Goal: Task Accomplishment & Management: Manage account settings

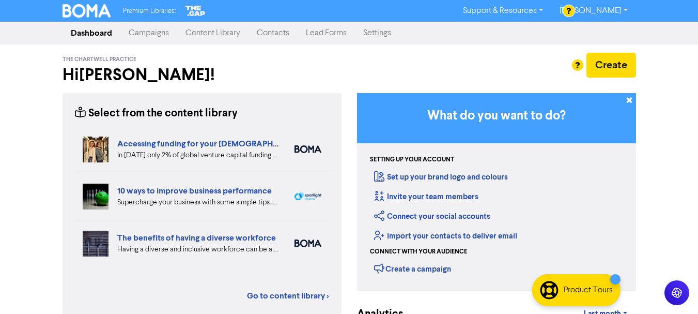
click at [139, 36] on link "Campaigns" at bounding box center [148, 33] width 57 height 21
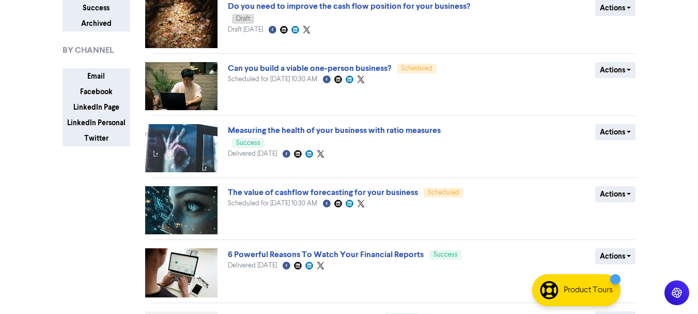
scroll to position [145, 0]
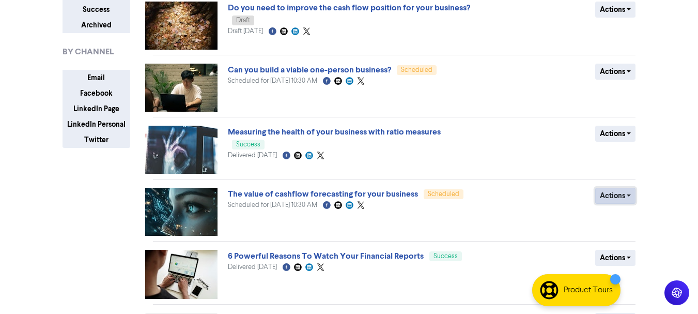
click at [616, 193] on button "Actions" at bounding box center [615, 195] width 41 height 16
click at [617, 214] on button "Revert to draft" at bounding box center [637, 217] width 82 height 17
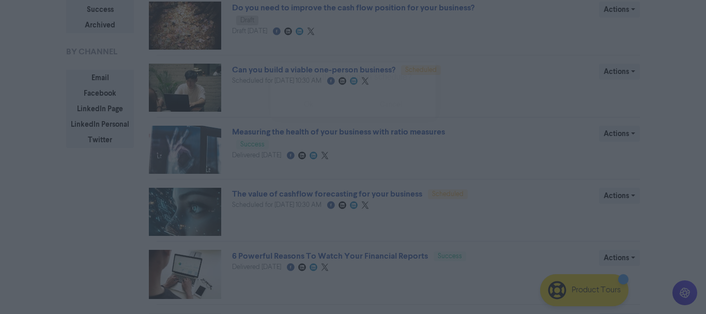
click at [309, 103] on button "ok" at bounding box center [308, 104] width 76 height 26
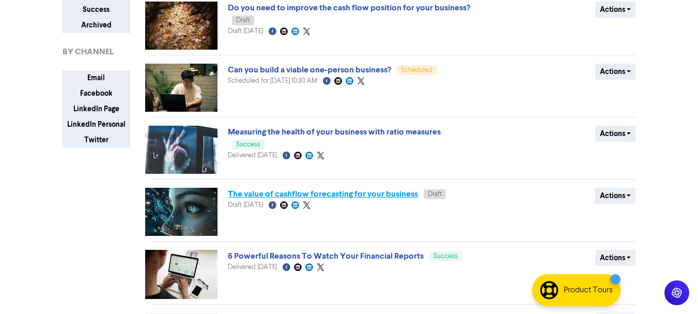
click at [287, 196] on link "The value of cashflow forecasting for your business" at bounding box center [323, 194] width 190 height 10
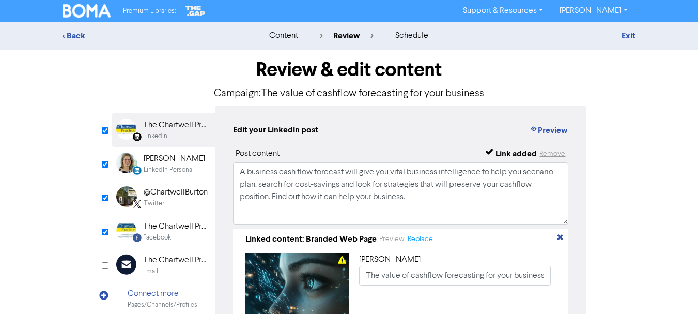
click at [414, 239] on button "Replace" at bounding box center [420, 239] width 26 height 12
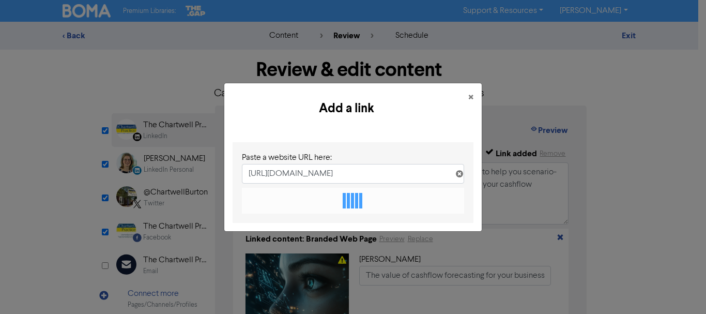
scroll to position [0, 112]
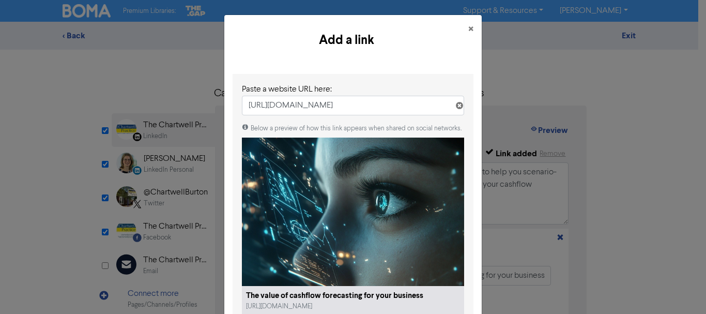
type input "[URL][DOMAIN_NAME]"
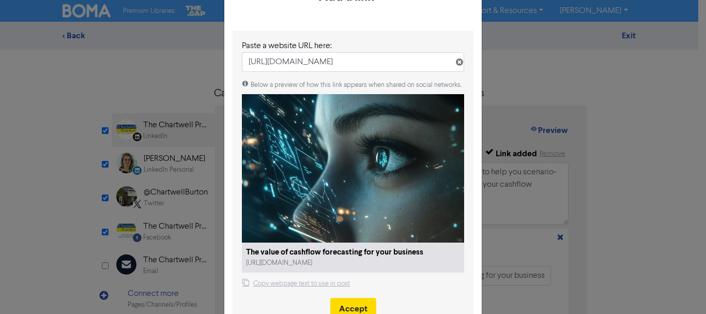
scroll to position [82, 0]
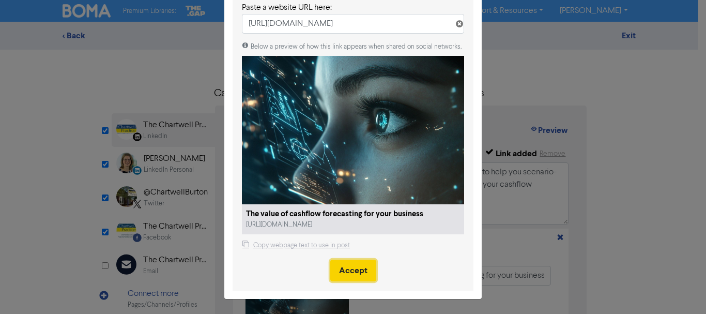
click at [355, 271] on button "Accept" at bounding box center [353, 270] width 46 height 22
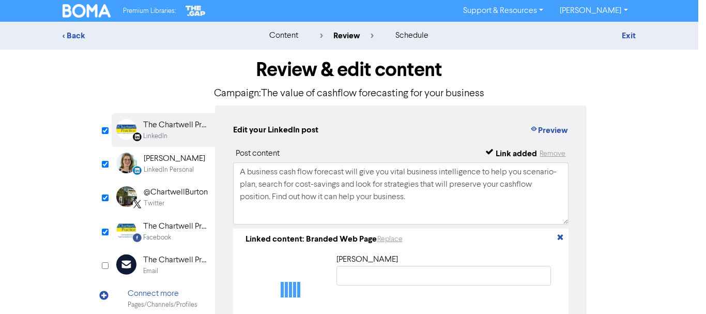
scroll to position [0, 0]
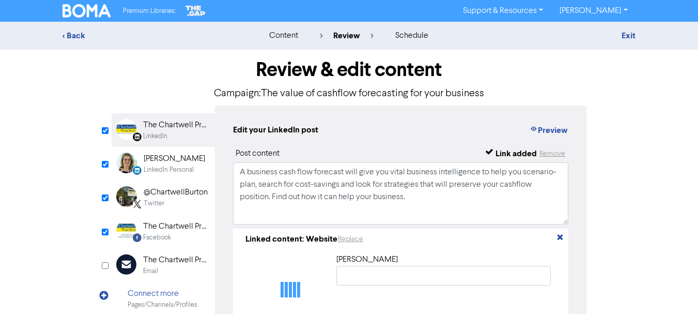
type input "The value of cashflow forecasting for your business"
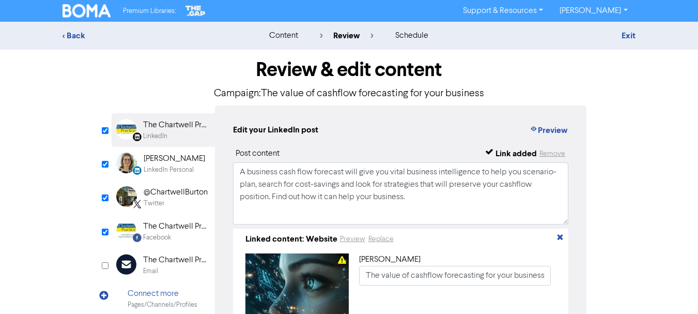
click at [168, 159] on div "[PERSON_NAME]" at bounding box center [174, 158] width 61 height 12
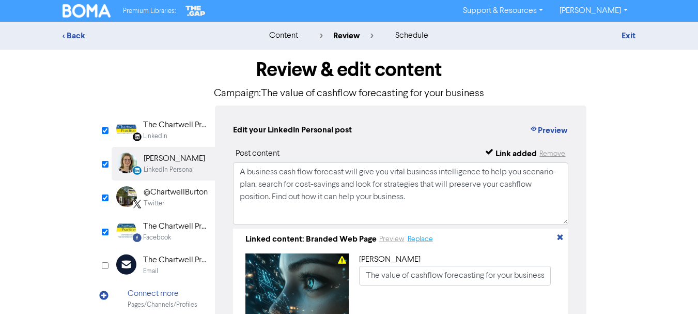
click at [417, 242] on button "Replace" at bounding box center [420, 239] width 26 height 12
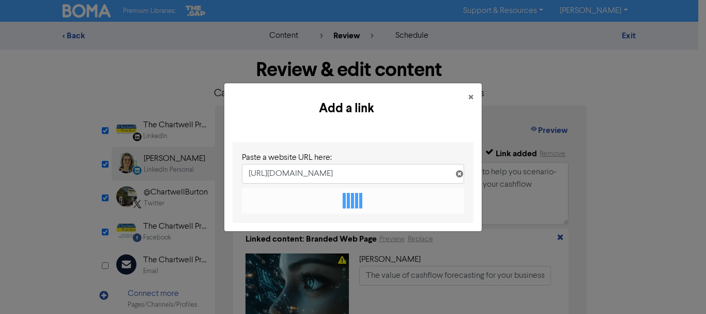
scroll to position [0, 112]
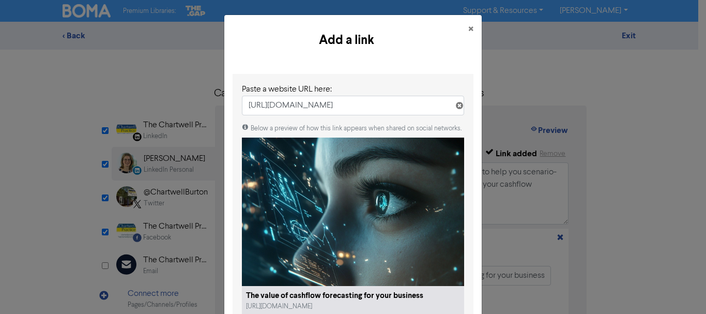
type input "[URL][DOMAIN_NAME]"
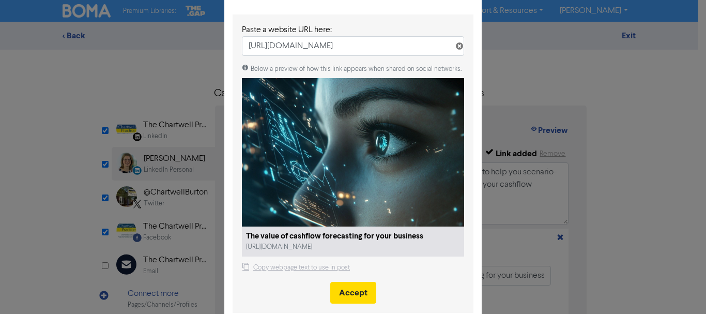
scroll to position [63, 0]
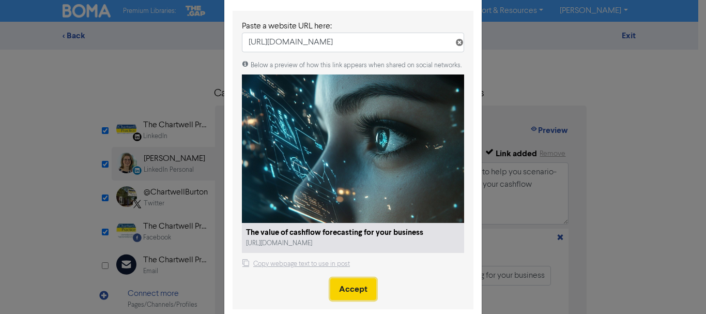
click at [349, 288] on button "Accept" at bounding box center [353, 289] width 46 height 22
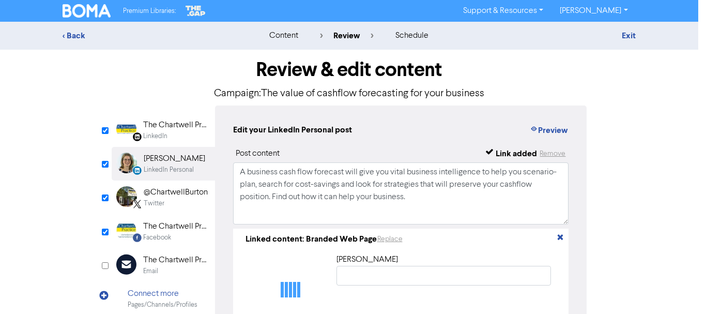
scroll to position [0, 0]
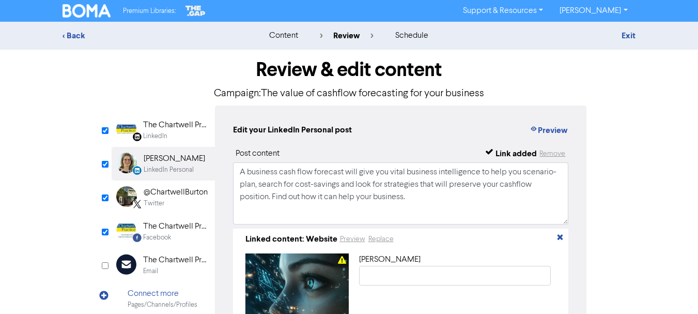
type input "The value of cashflow forecasting for your business"
click at [162, 195] on div "@ChartwellBurton" at bounding box center [176, 192] width 64 height 12
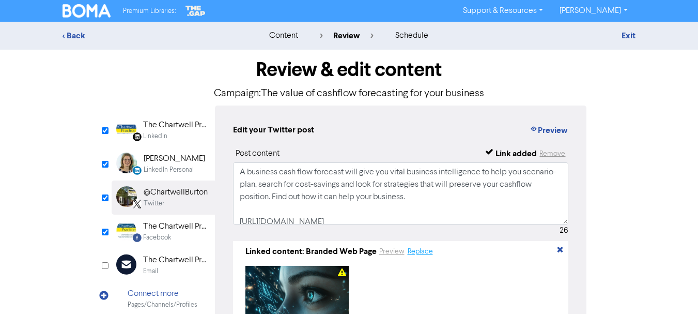
click at [421, 254] on button "Replace" at bounding box center [420, 251] width 26 height 12
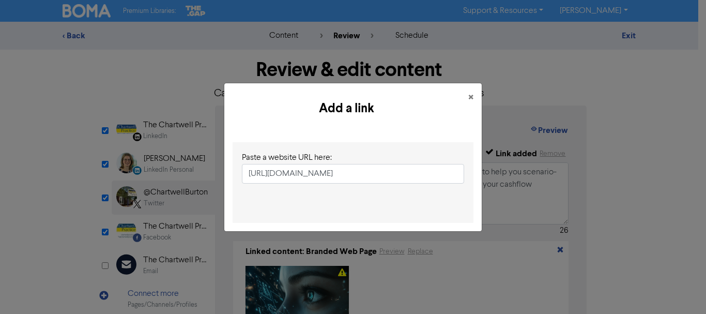
scroll to position [0, 112]
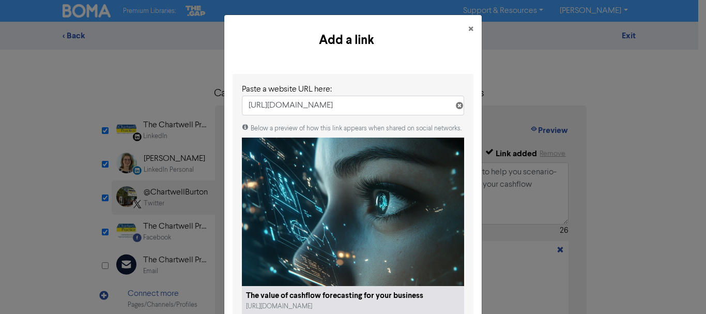
type input "[URL][DOMAIN_NAME]"
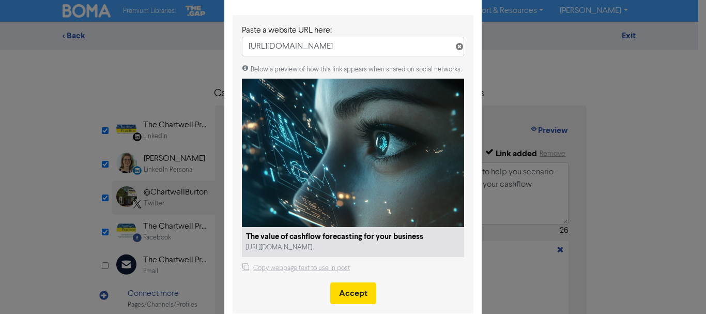
scroll to position [82, 0]
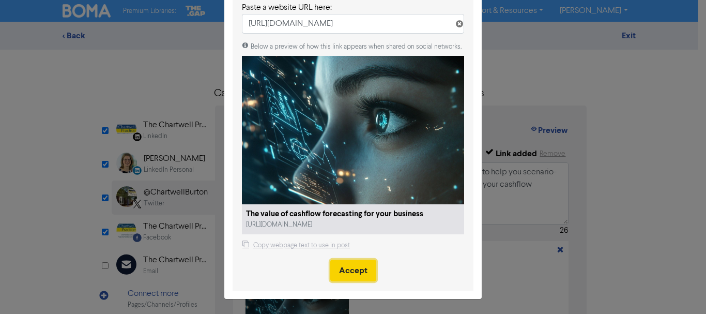
click at [342, 271] on button "Accept" at bounding box center [353, 270] width 46 height 22
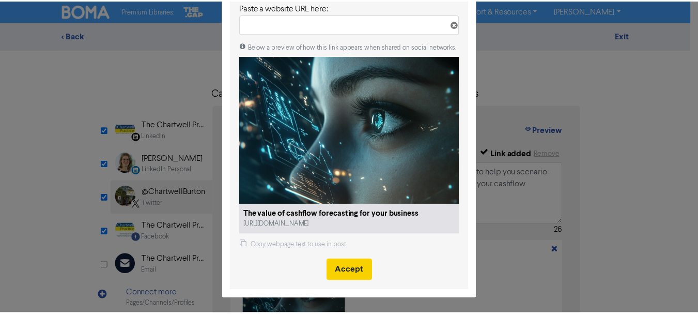
scroll to position [0, 0]
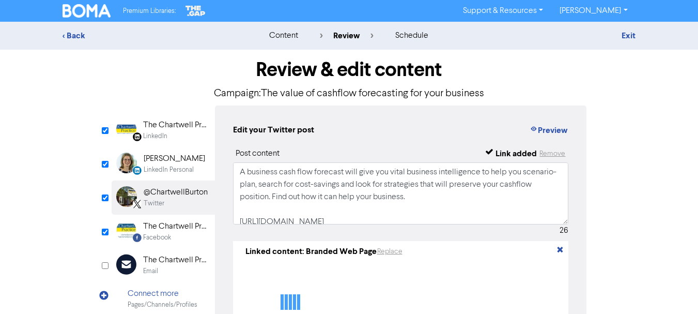
type textarea "A business cash flow forecast will give you vital business intelligence to help…"
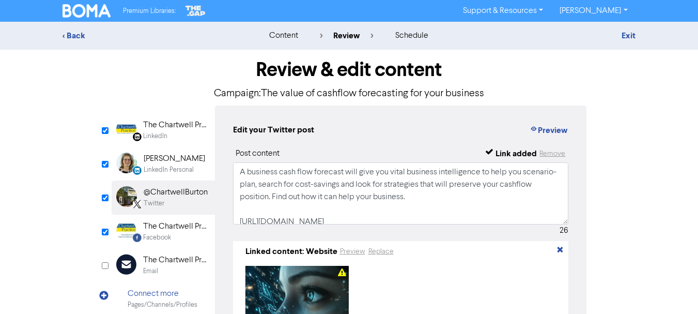
click at [169, 229] on div "The Chartwell Practice" at bounding box center [176, 226] width 66 height 12
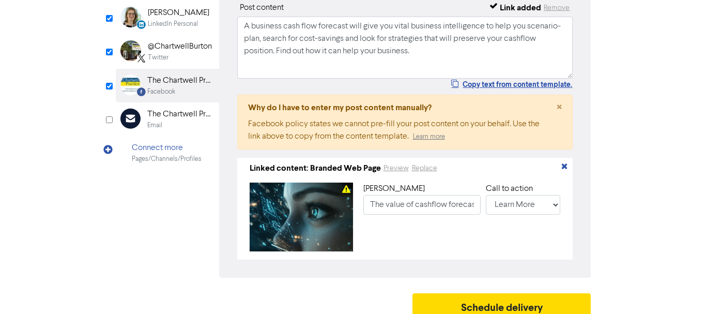
scroll to position [161, 0]
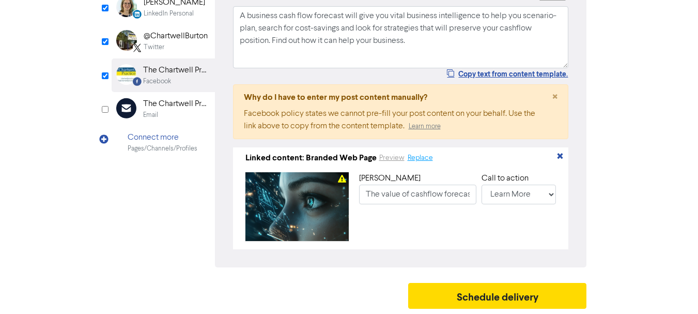
click at [418, 154] on button "Replace" at bounding box center [420, 158] width 26 height 12
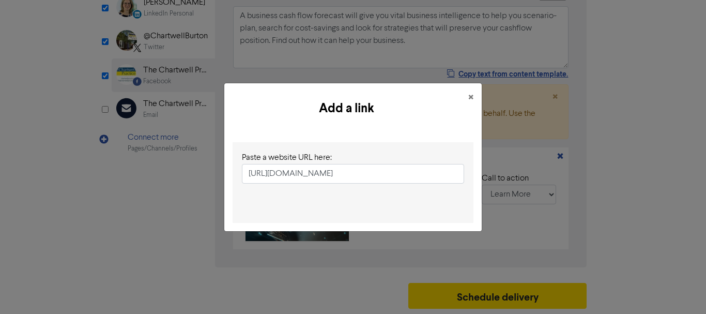
scroll to position [0, 112]
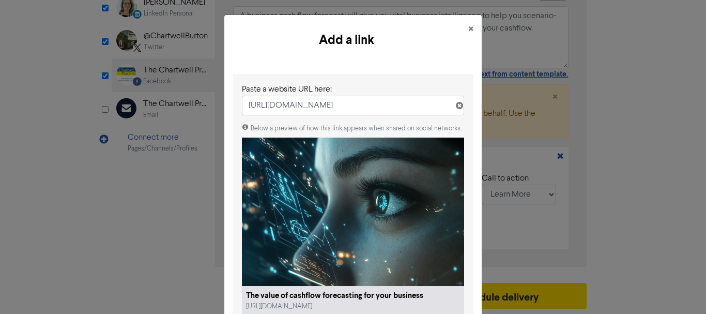
type input "[URL][DOMAIN_NAME]"
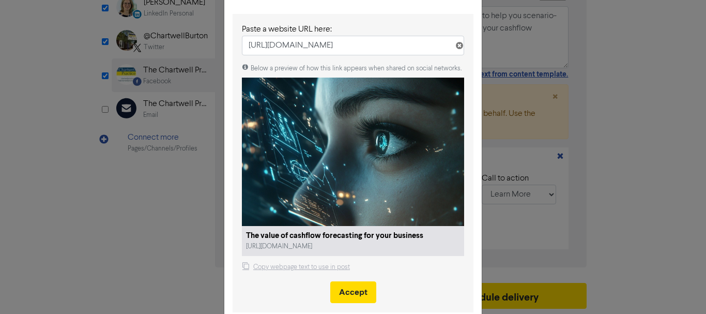
scroll to position [61, 0]
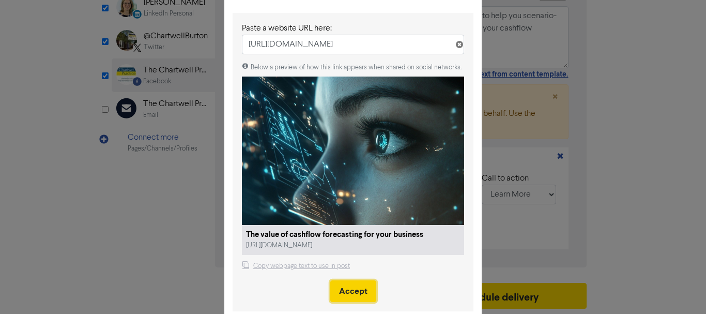
click at [357, 289] on button "Accept" at bounding box center [353, 291] width 46 height 22
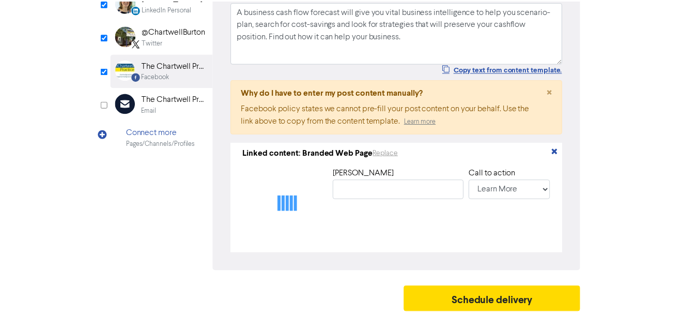
scroll to position [0, 0]
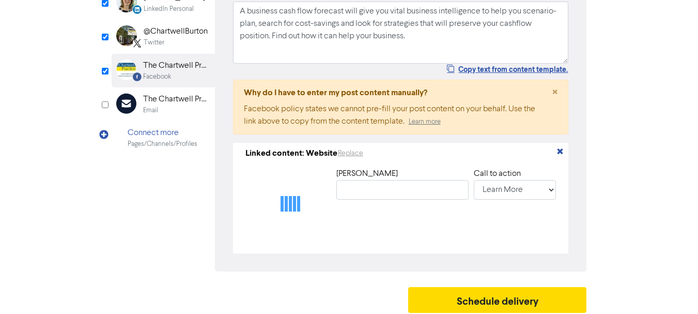
type input "The value of cashflow forecasting for your business"
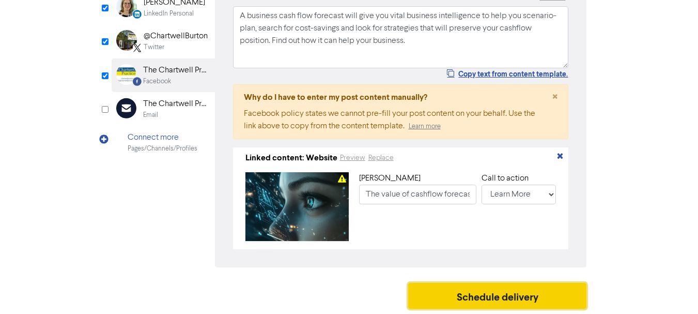
click at [472, 297] on button "Schedule delivery" at bounding box center [497, 296] width 179 height 26
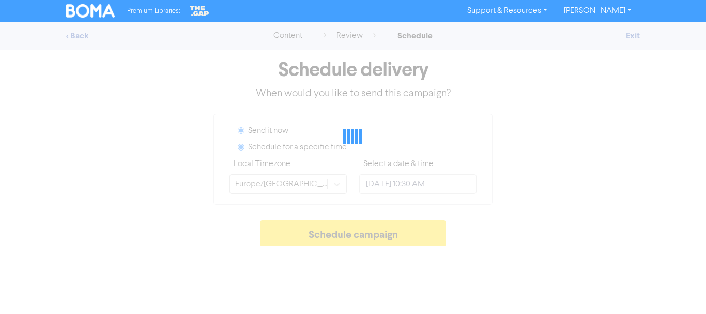
radio input "true"
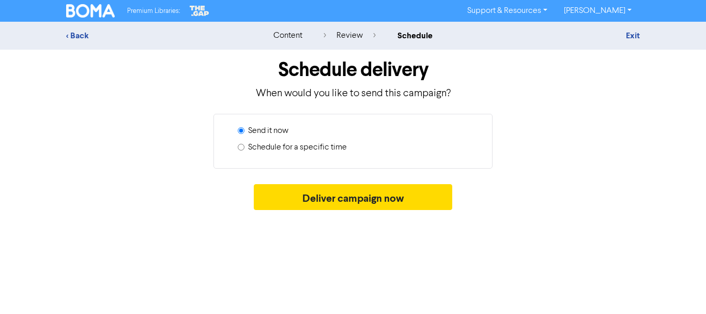
click at [295, 146] on label "Schedule for a specific time" at bounding box center [297, 147] width 99 height 12
click at [244, 146] on input "Schedule for a specific time" at bounding box center [241, 147] width 7 height 7
radio input "true"
radio input "false"
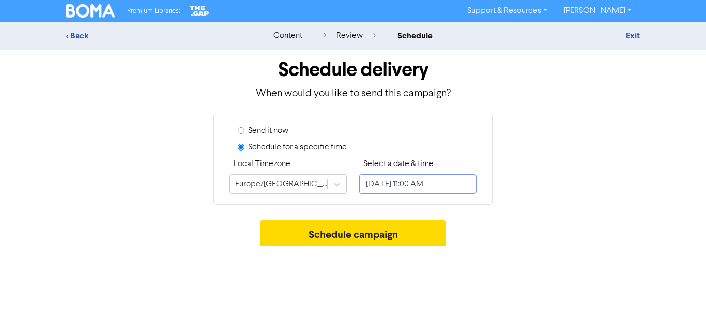
click at [414, 182] on input "[DATE] 11:00 AM" at bounding box center [417, 184] width 117 height 20
select select "9"
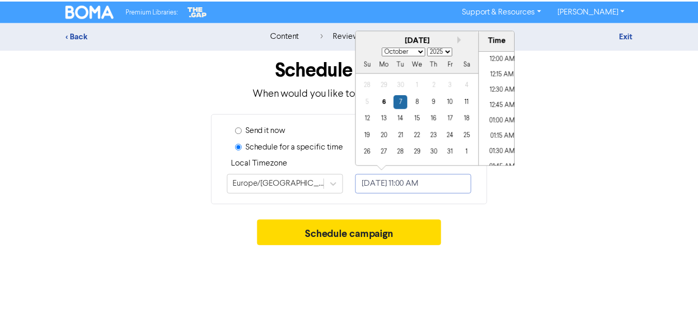
scroll to position [632, 0]
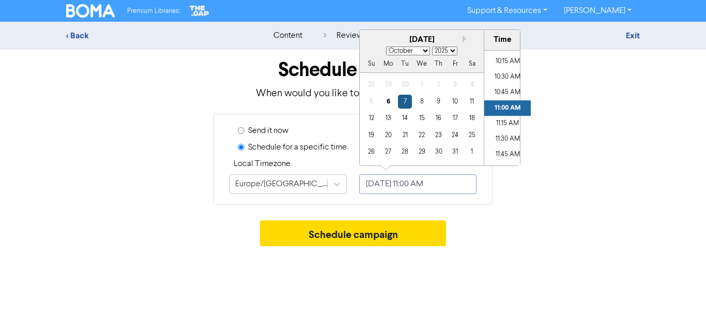
click at [403, 104] on div "7" at bounding box center [405, 102] width 14 height 14
click at [502, 73] on li "10:30 AM" at bounding box center [507, 76] width 46 height 15
type input "[DATE] 10:30 AM"
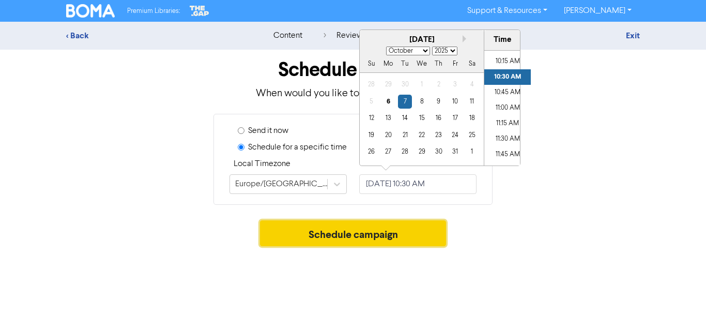
click at [348, 236] on button "Schedule campaign" at bounding box center [353, 233] width 186 height 26
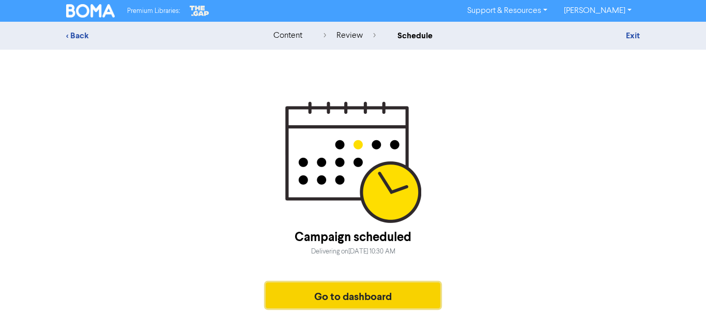
click at [325, 292] on button "Go to dashboard" at bounding box center [352, 295] width 175 height 26
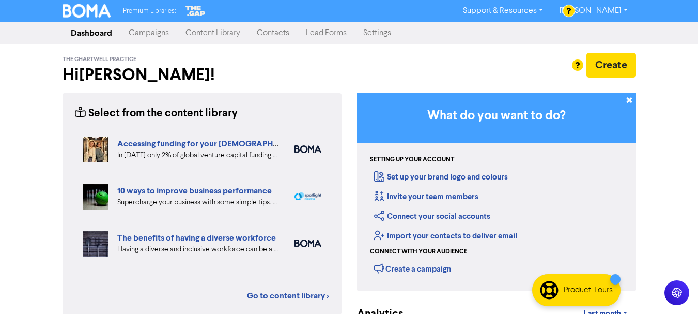
click at [149, 29] on link "Campaigns" at bounding box center [148, 33] width 57 height 21
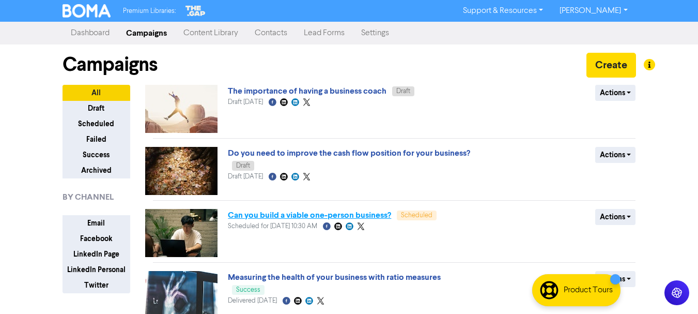
click at [256, 218] on link "Can you build a viable one-person business?" at bounding box center [309, 215] width 163 height 10
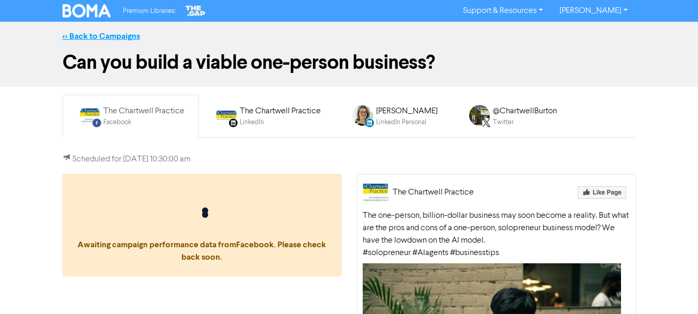
click at [114, 35] on link "<< Back to Campaigns" at bounding box center [100, 36] width 77 height 10
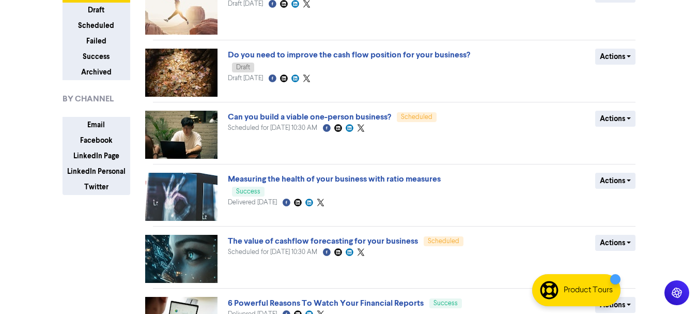
scroll to position [85, 0]
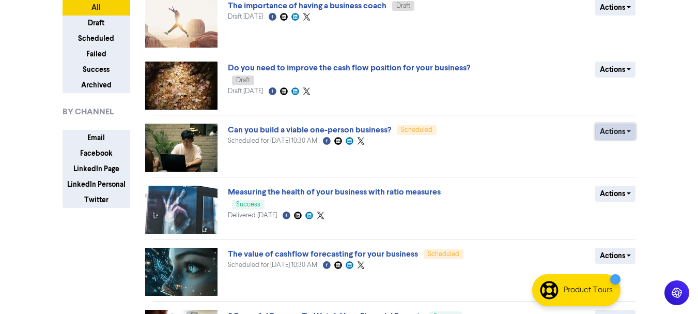
click at [609, 129] on button "Actions" at bounding box center [615, 131] width 41 height 16
click at [619, 156] on button "Revert to draft" at bounding box center [637, 153] width 82 height 17
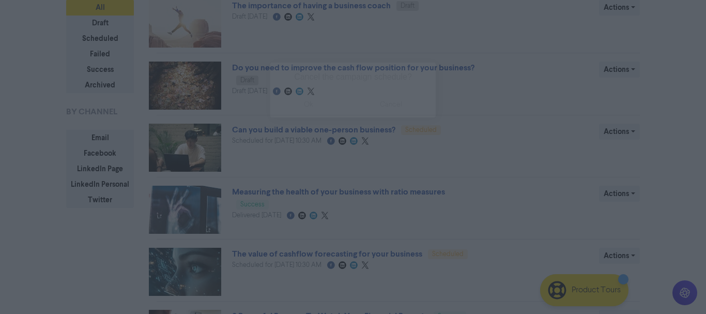
click at [301, 105] on button "ok" at bounding box center [308, 104] width 76 height 26
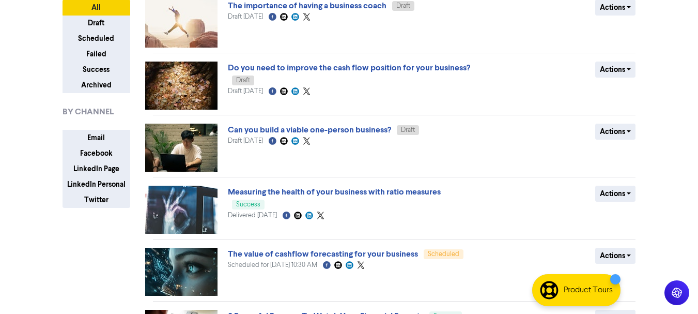
click at [249, 131] on link "Can you build a viable one-person business?" at bounding box center [309, 129] width 163 height 10
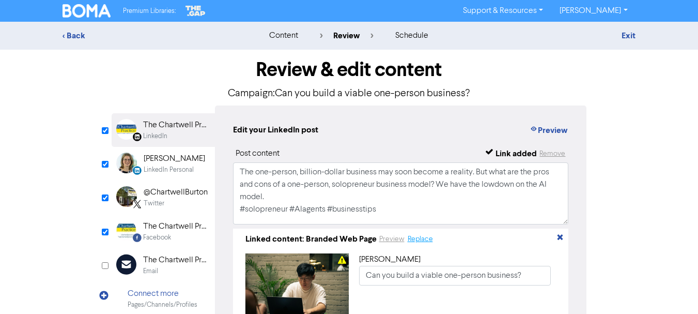
click at [413, 240] on button "Replace" at bounding box center [420, 239] width 26 height 12
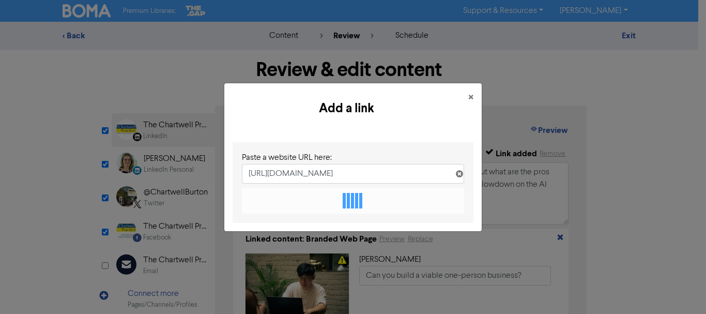
scroll to position [0, 84]
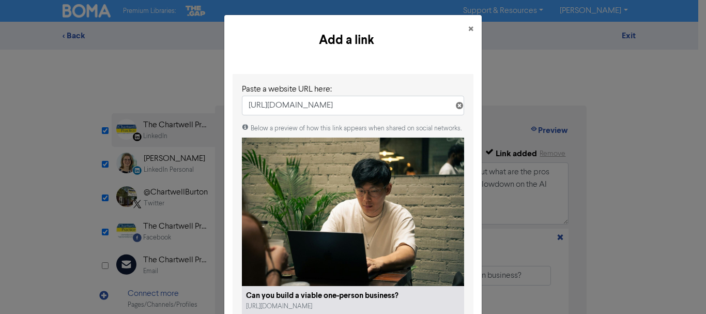
type input "[URL][DOMAIN_NAME]"
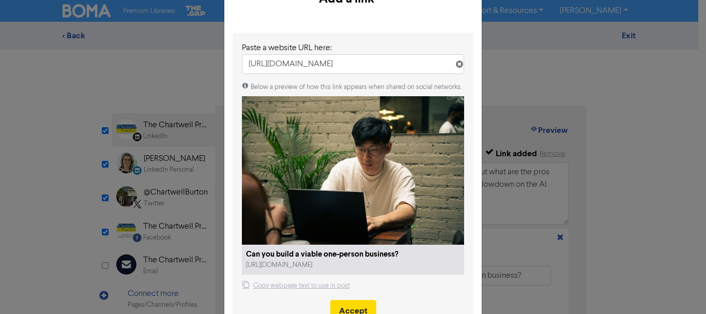
scroll to position [49, 0]
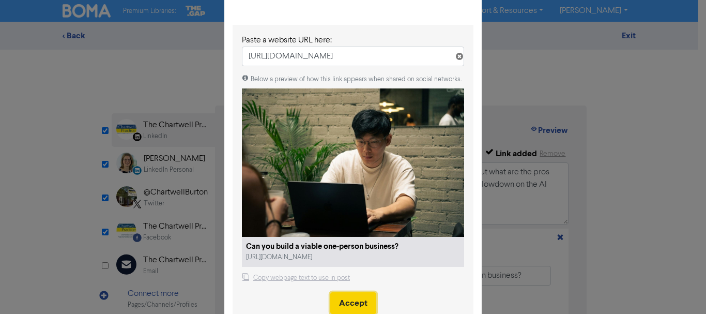
click at [351, 305] on button "Accept" at bounding box center [353, 303] width 46 height 22
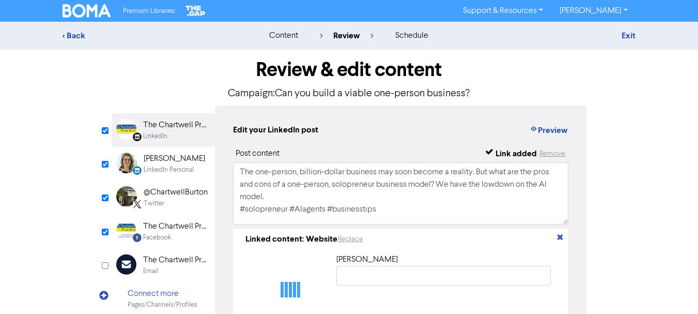
type input "Can you build a viable one-person business?"
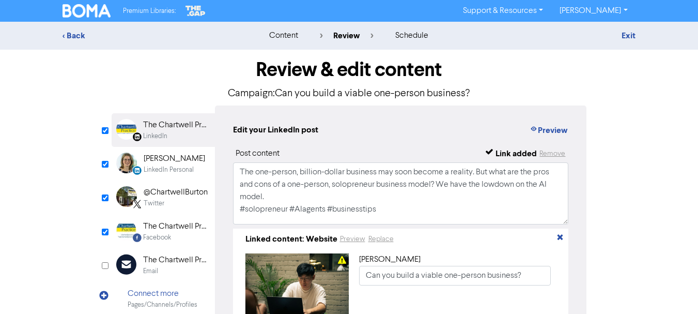
click at [160, 160] on div "[PERSON_NAME]" at bounding box center [174, 158] width 61 height 12
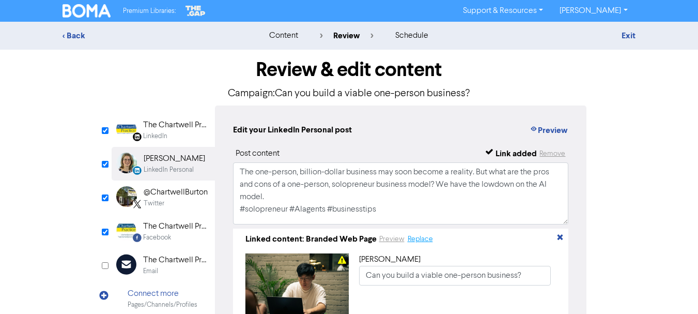
click at [418, 244] on button "Replace" at bounding box center [420, 239] width 26 height 12
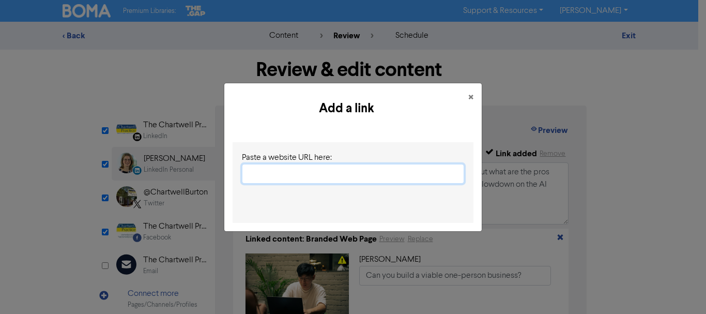
paste input "[URL][DOMAIN_NAME]"
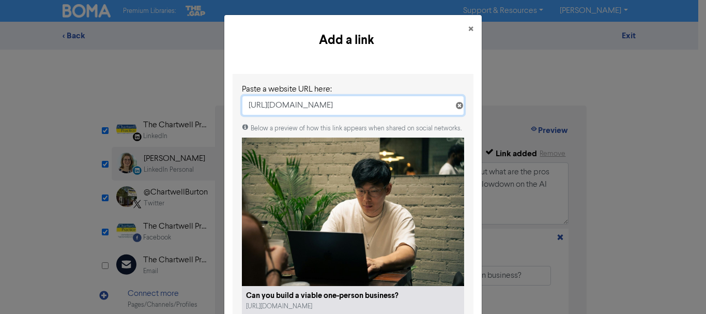
type input "[URL][DOMAIN_NAME]"
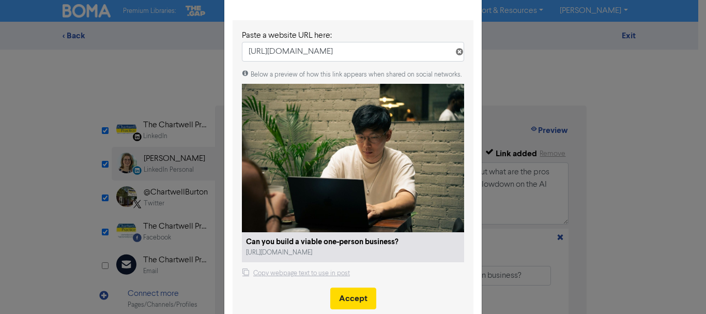
scroll to position [61, 0]
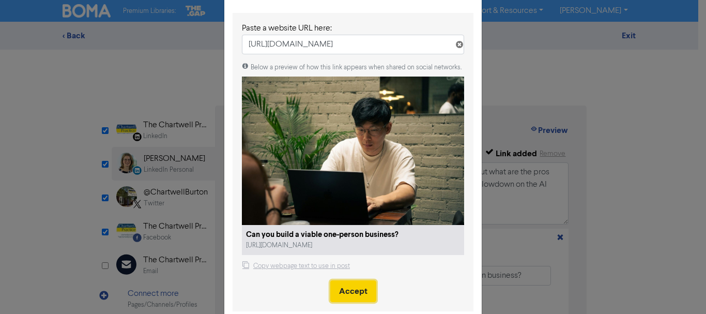
click at [348, 290] on button "Accept" at bounding box center [353, 291] width 46 height 22
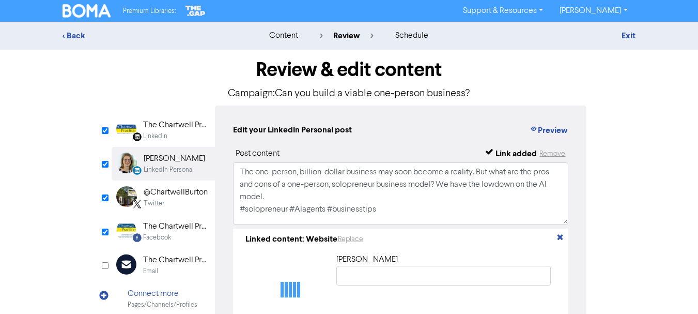
type input "Can you build a viable one-person business?"
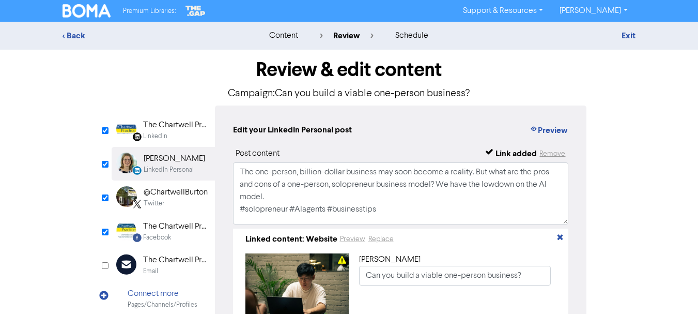
click at [154, 195] on div "@ChartwellBurton" at bounding box center [176, 192] width 64 height 12
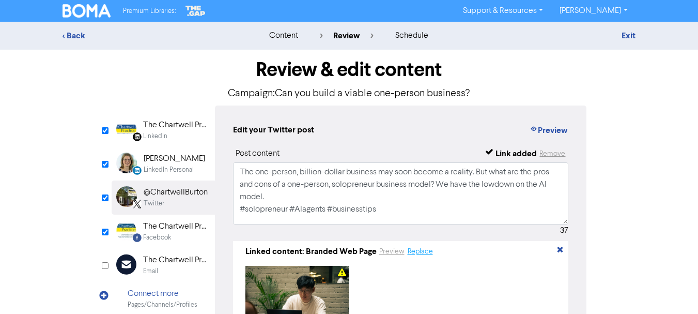
click at [416, 254] on button "Replace" at bounding box center [420, 251] width 26 height 12
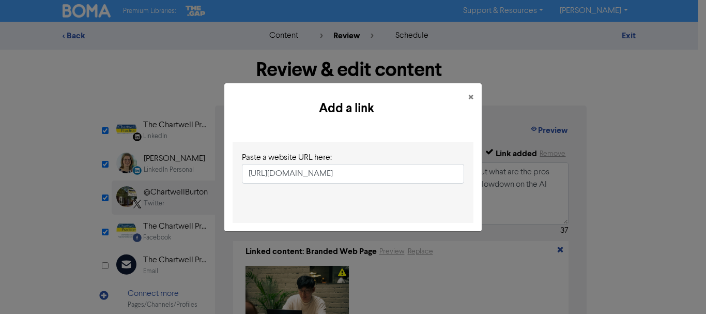
scroll to position [0, 84]
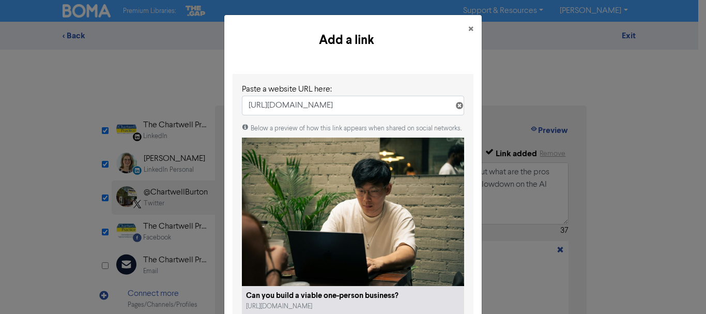
type input "[URL][DOMAIN_NAME]"
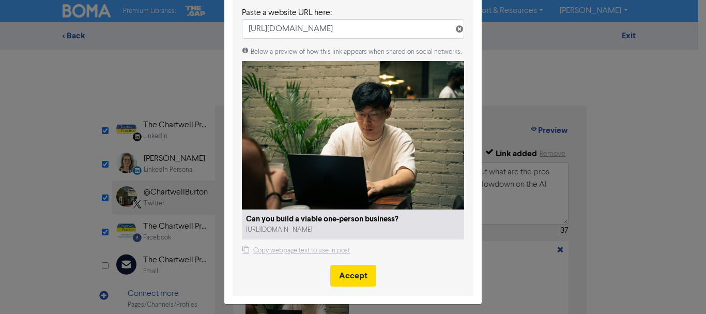
scroll to position [79, 0]
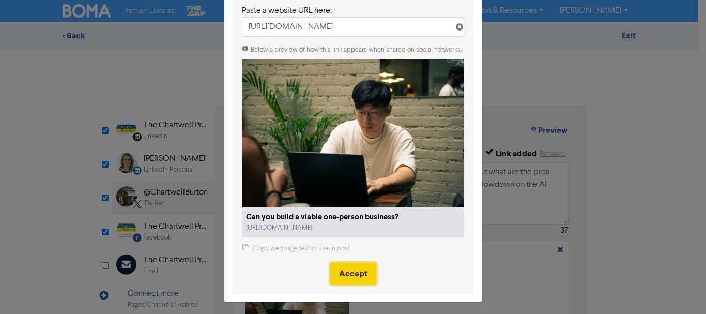
click at [351, 272] on button "Accept" at bounding box center [353, 273] width 46 height 22
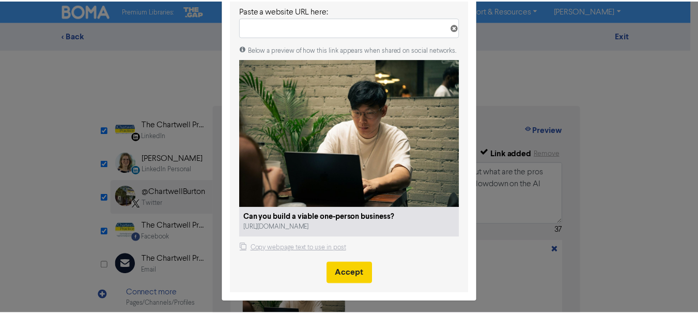
scroll to position [0, 0]
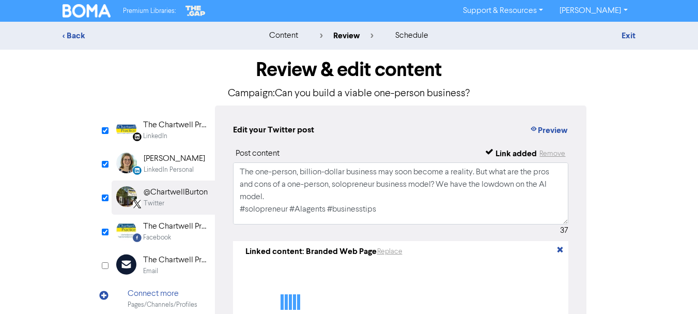
type textarea "The one-person, billion-dollar business may soon become a reality. But what are…"
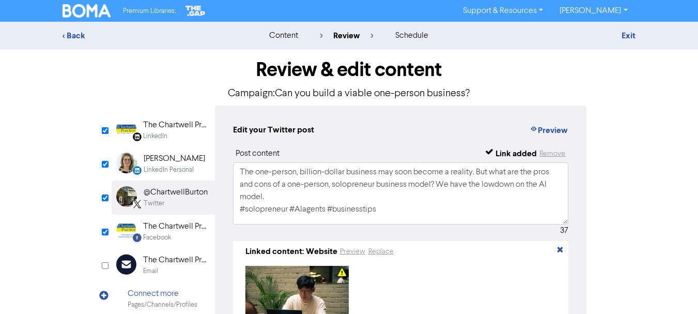
click at [169, 232] on div "Facebook" at bounding box center [157, 237] width 28 height 10
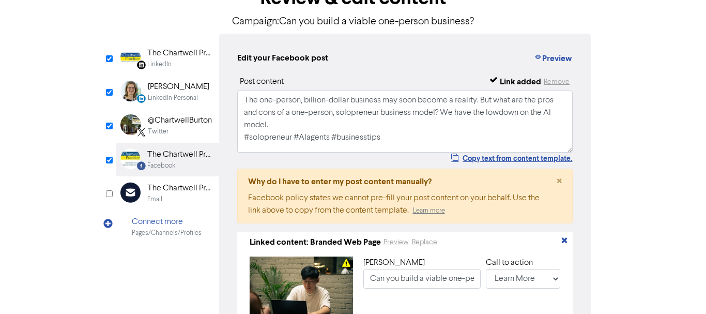
scroll to position [84, 0]
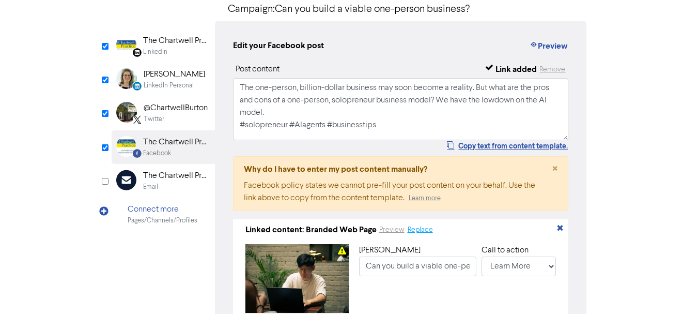
click at [416, 230] on button "Replace" at bounding box center [420, 230] width 26 height 12
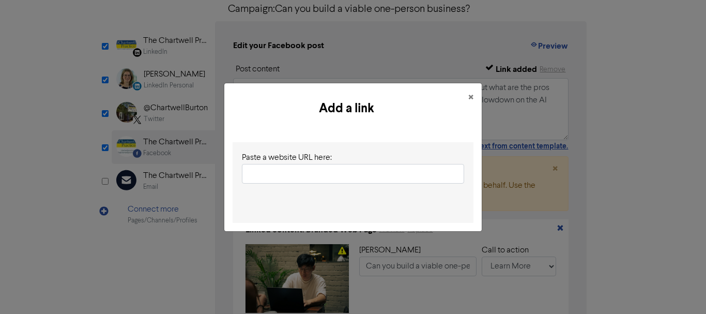
click at [304, 173] on input "text" at bounding box center [353, 174] width 222 height 20
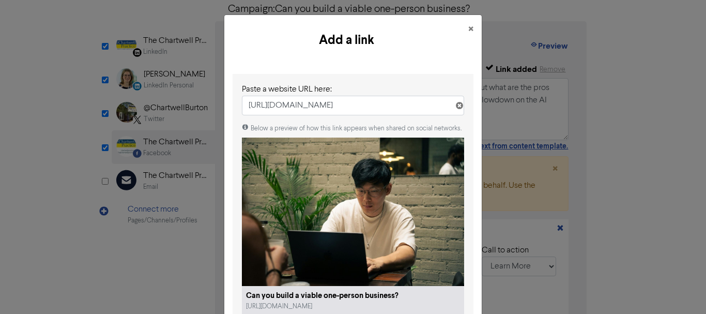
type input "[URL][DOMAIN_NAME]"
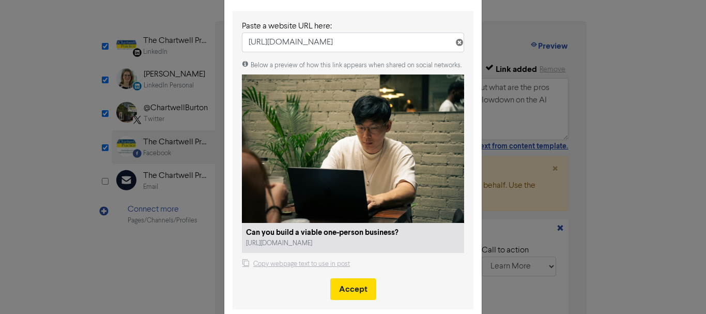
scroll to position [69, 0]
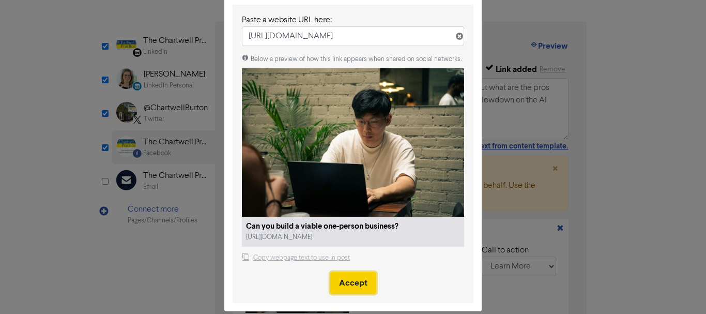
click at [340, 287] on button "Accept" at bounding box center [353, 283] width 46 height 22
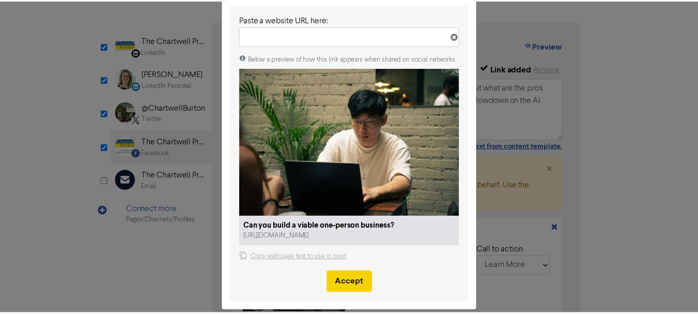
scroll to position [0, 0]
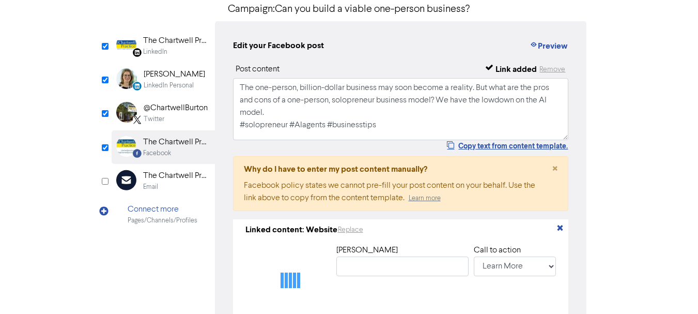
type input "Can you build a viable one-person business?"
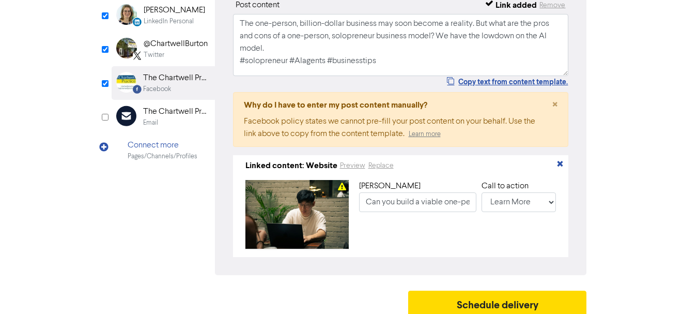
scroll to position [161, 0]
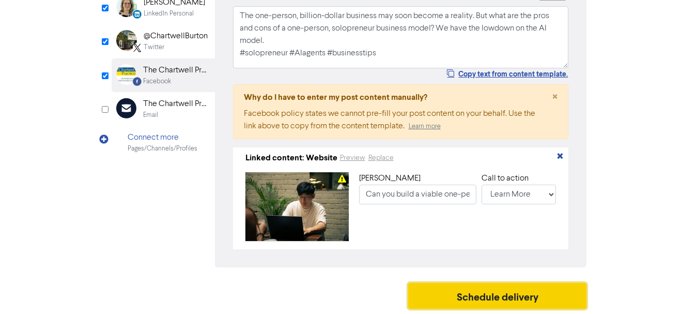
click at [472, 298] on button "Schedule delivery" at bounding box center [497, 296] width 179 height 26
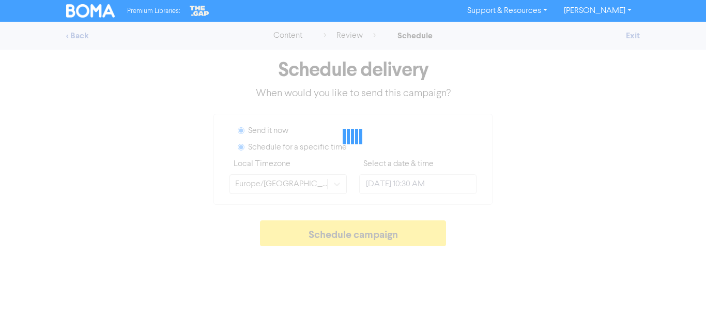
radio input "true"
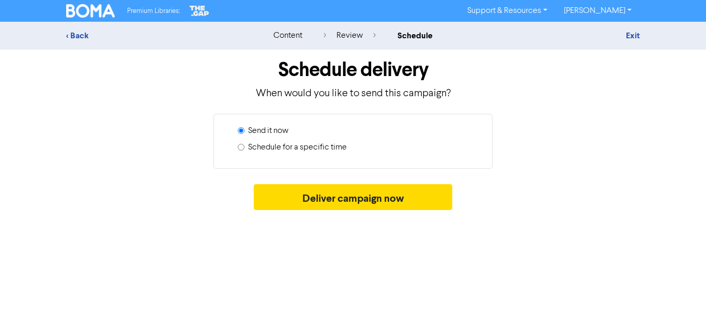
click at [306, 148] on label "Schedule for a specific time" at bounding box center [297, 147] width 99 height 12
click at [244, 148] on input "Schedule for a specific time" at bounding box center [241, 147] width 7 height 7
radio input "true"
radio input "false"
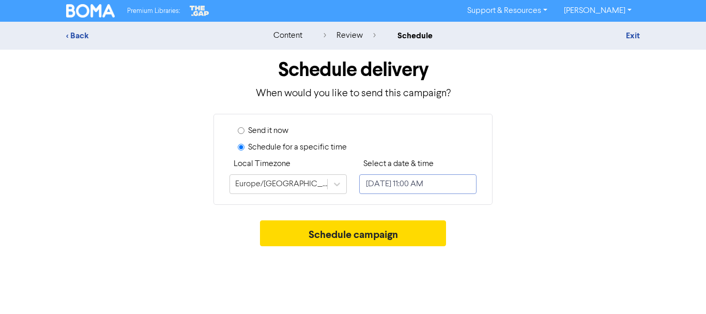
select select "9"
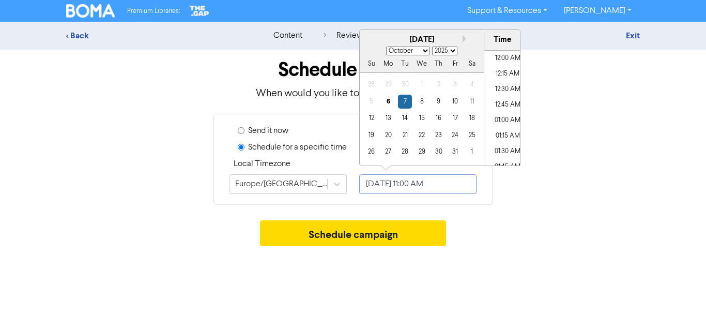
click at [405, 184] on input "[DATE] 11:00 AM" at bounding box center [417, 184] width 117 height 20
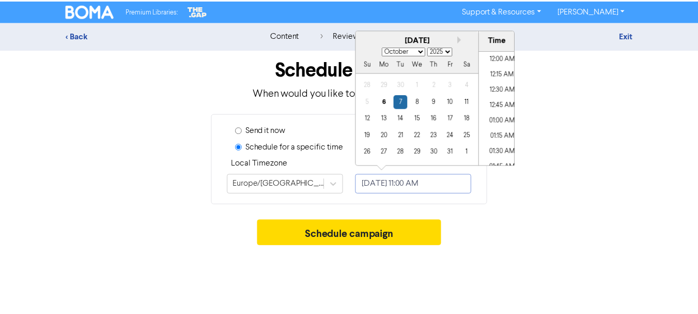
scroll to position [632, 0]
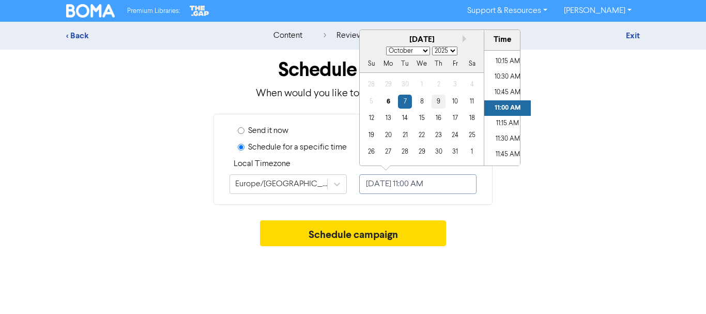
click at [434, 98] on div "9" at bounding box center [438, 102] width 14 height 14
click at [515, 73] on li "10:30 AM" at bounding box center [507, 76] width 46 height 15
type input "[DATE] 10:30 AM"
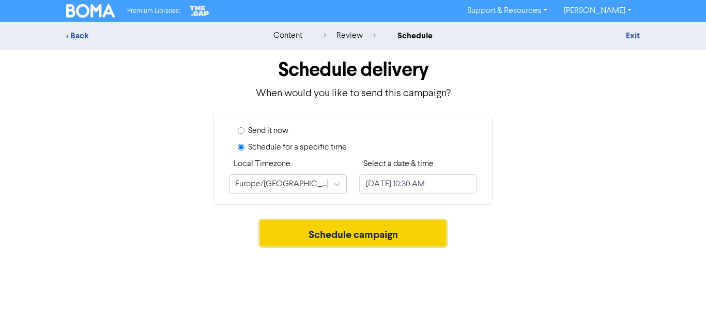
click at [342, 239] on button "Schedule campaign" at bounding box center [353, 233] width 186 height 26
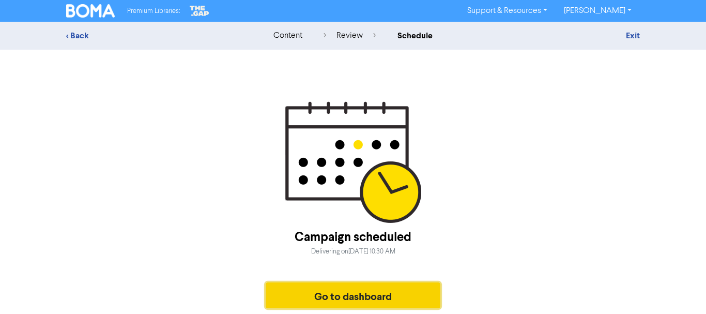
click at [336, 293] on button "Go to dashboard" at bounding box center [352, 295] width 175 height 26
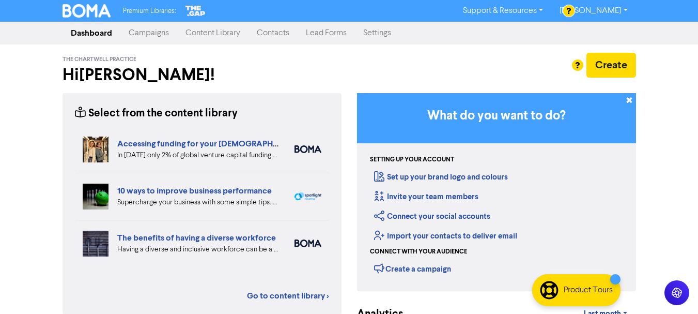
click at [144, 30] on link "Campaigns" at bounding box center [148, 33] width 57 height 21
